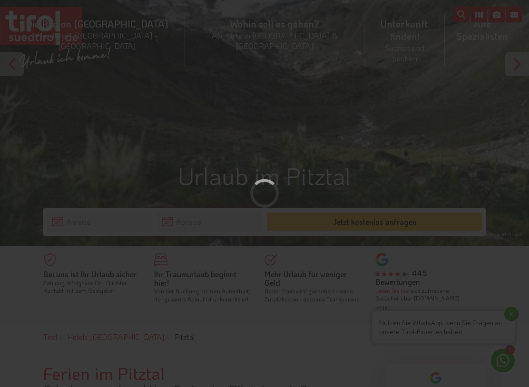
scroll to position [141, 0]
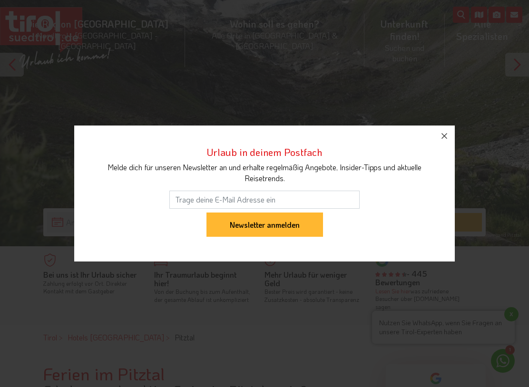
click at [445, 131] on icon "button" at bounding box center [444, 135] width 11 height 11
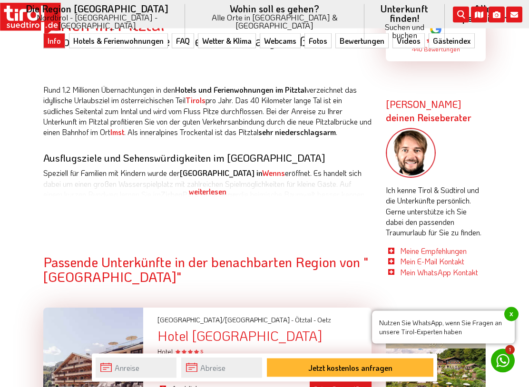
scroll to position [491, 0]
click at [366, 184] on div "weiterlesen" at bounding box center [207, 191] width 328 height 24
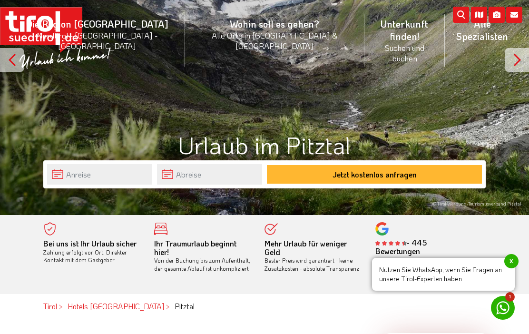
scroll to position [0, 0]
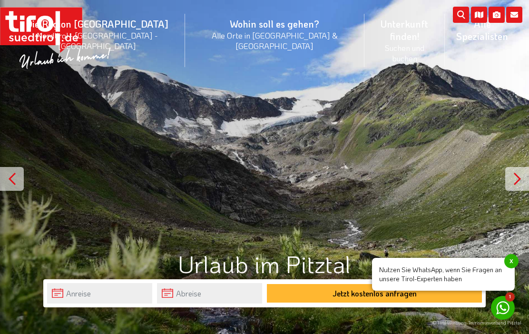
click at [364, 37] on li "Unterkunft finden! Suchen und buchen Alle Spezialisten 3 Sterne Hotels 4 Sterne…" at bounding box center [404, 40] width 80 height 67
click at [365, 117] on link "4 Sterne Hotels" at bounding box center [404, 127] width 79 height 20
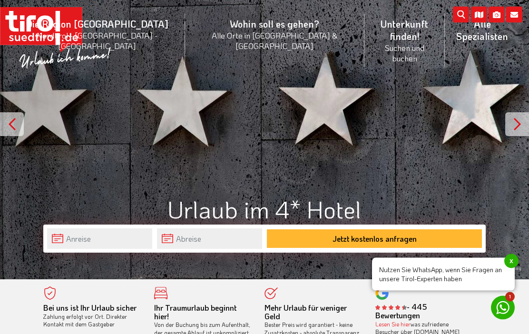
scroll to position [37, 0]
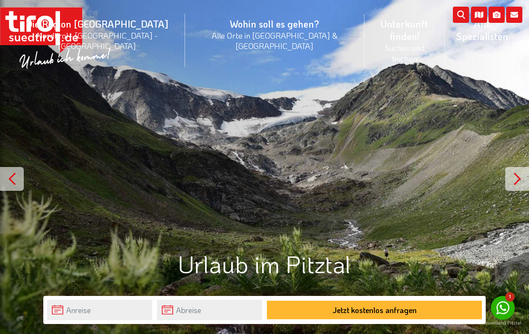
click at [119, 28] on li "Die Region Tirol Nordtirol - Südtirol - Osttirol Tirol/Nordtirol Tirol/Nordtiro…" at bounding box center [98, 40] width 176 height 67
click at [82, 117] on link "Südtirol" at bounding box center [97, 127] width 175 height 20
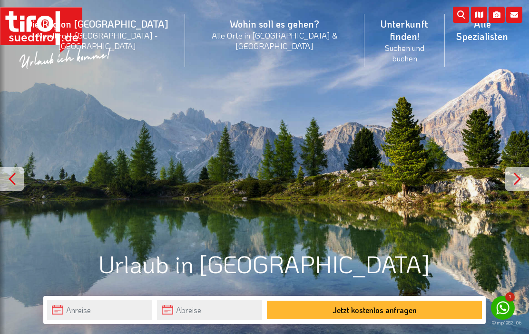
click at [495, 249] on div "© mp1982_06" at bounding box center [264, 167] width 529 height 334
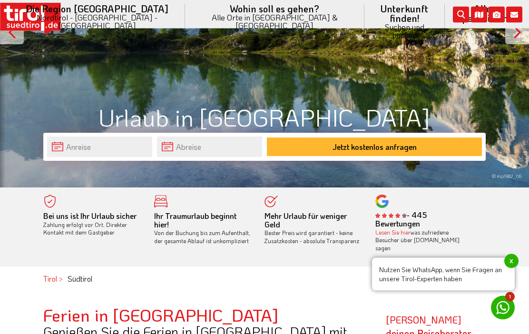
scroll to position [137, 0]
